Goal: Complete application form

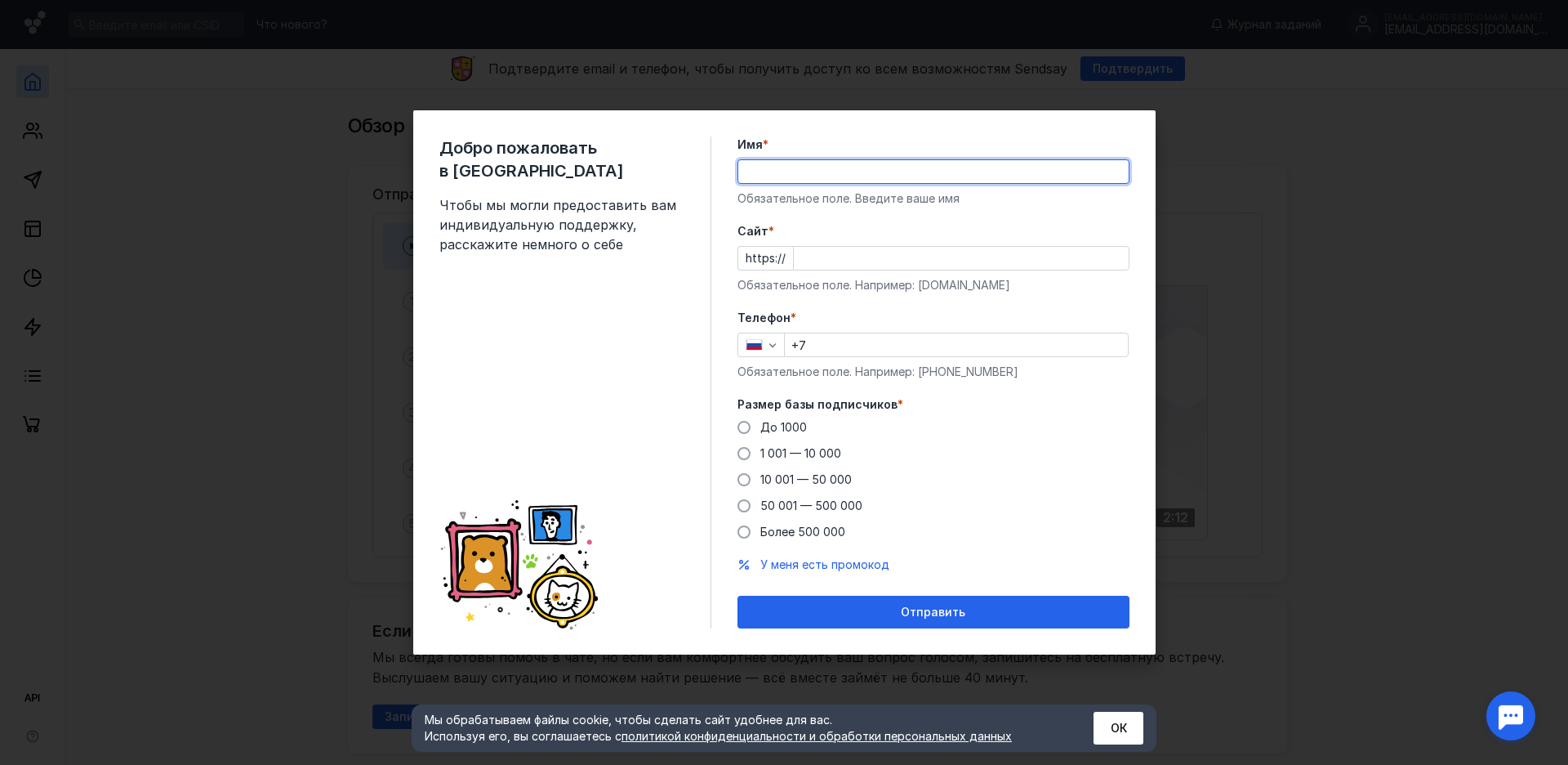
click at [794, 172] on input "Имя *" at bounding box center [933, 172] width 391 height 23
type input "Bkmz"
click at [739, 449] on span at bounding box center [744, 453] width 13 height 13
click at [0, 0] on input "1 001 — 10 000" at bounding box center [0, 0] width 0 height 0
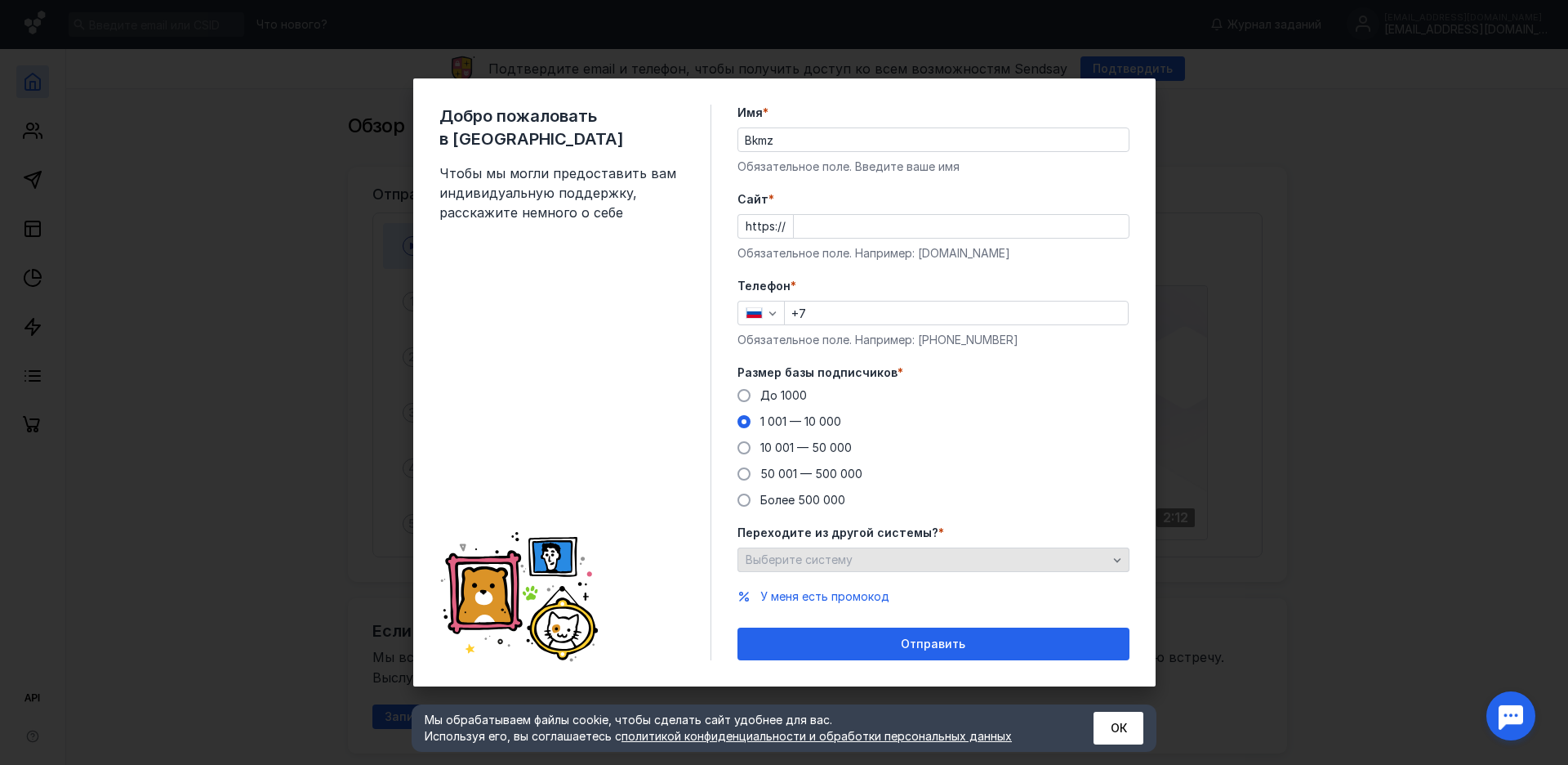
click at [1107, 565] on div "Выберите систему" at bounding box center [926, 560] width 370 height 14
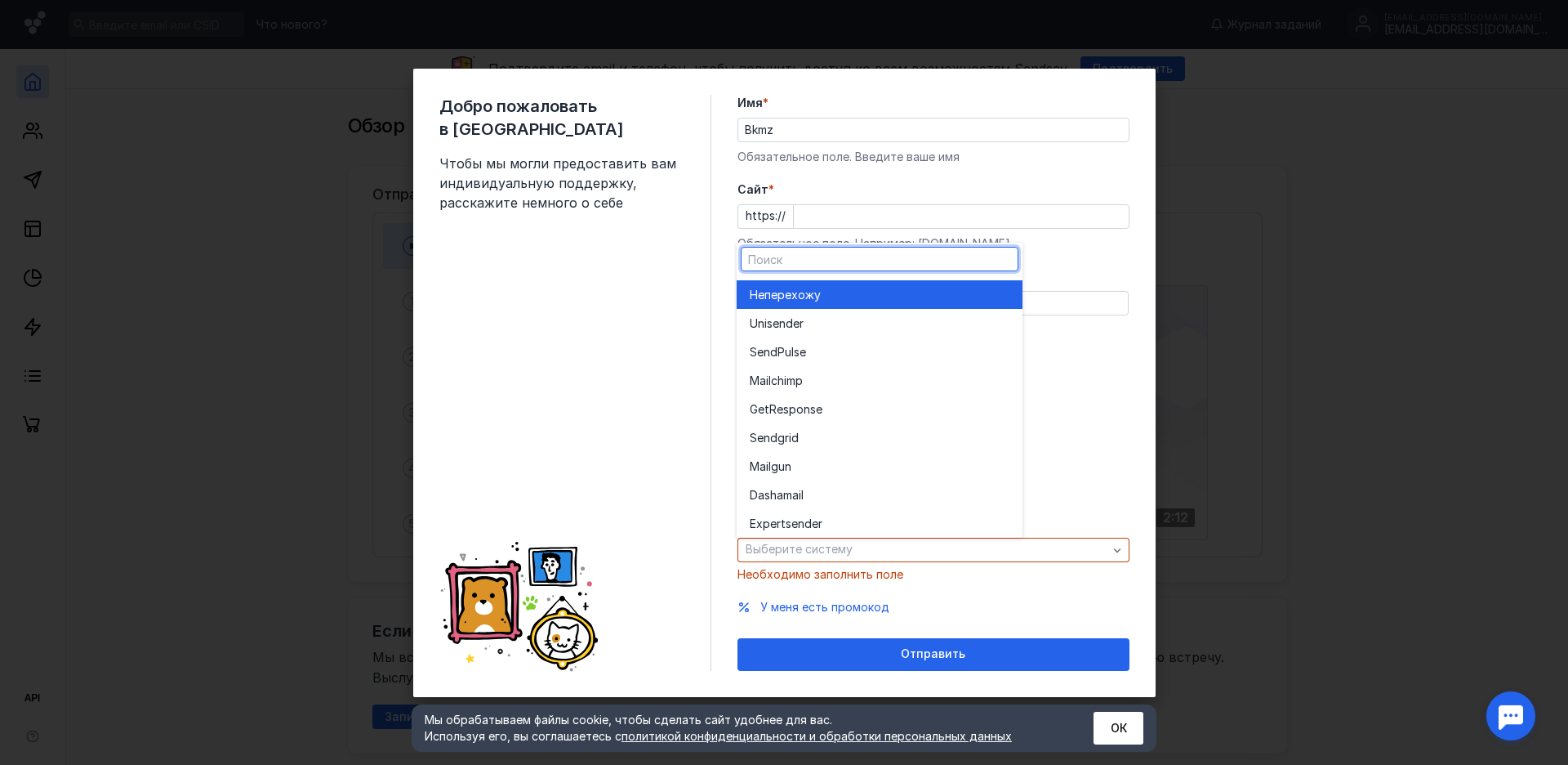
click at [1080, 484] on div "До [DATE] 1 001 — 10 000 10 001 — 50 000 50 001 — 500 000 Более 500 000" at bounding box center [933, 438] width 392 height 121
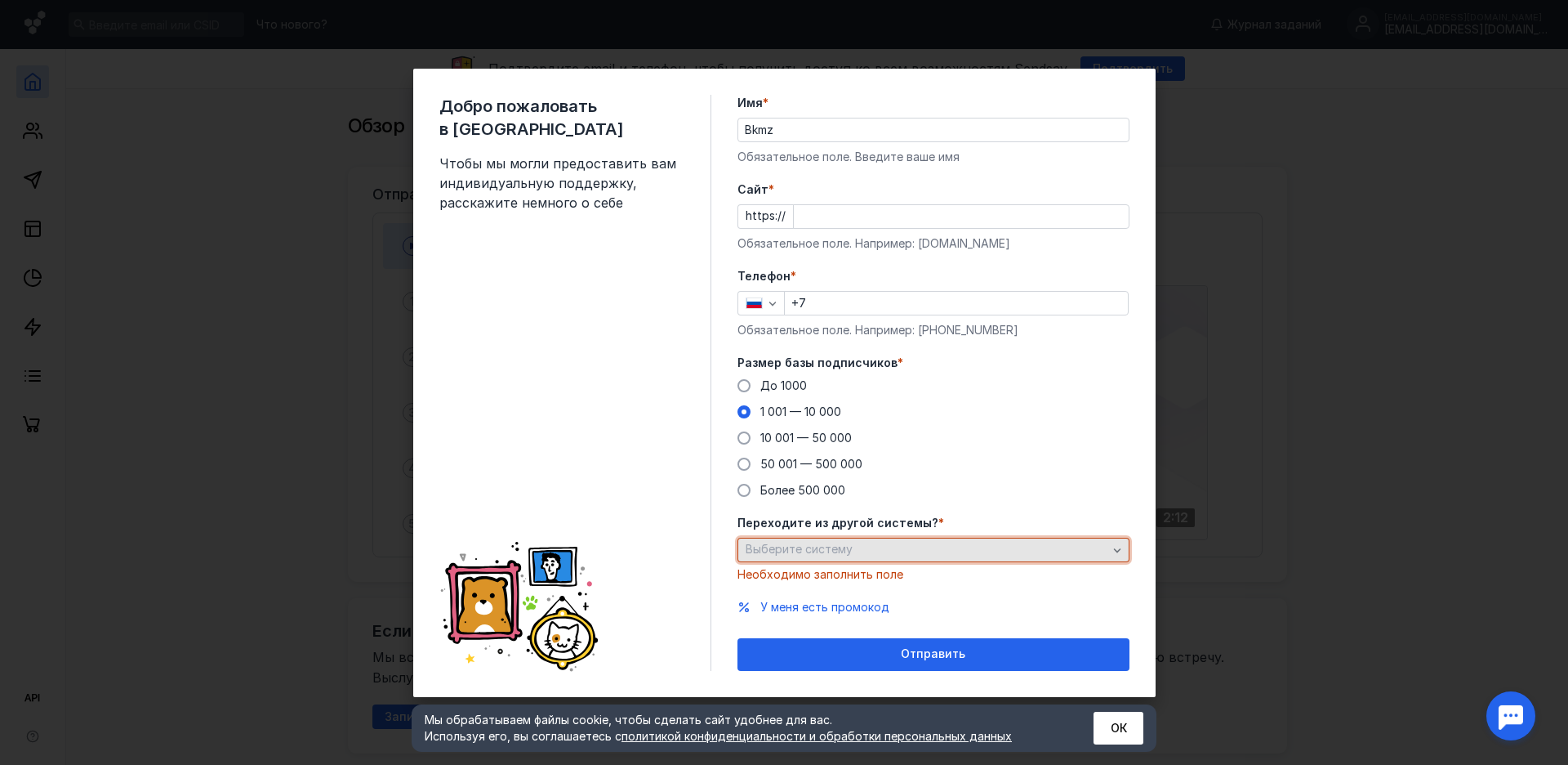
click at [956, 549] on div "Выберите систему" at bounding box center [926, 549] width 370 height 14
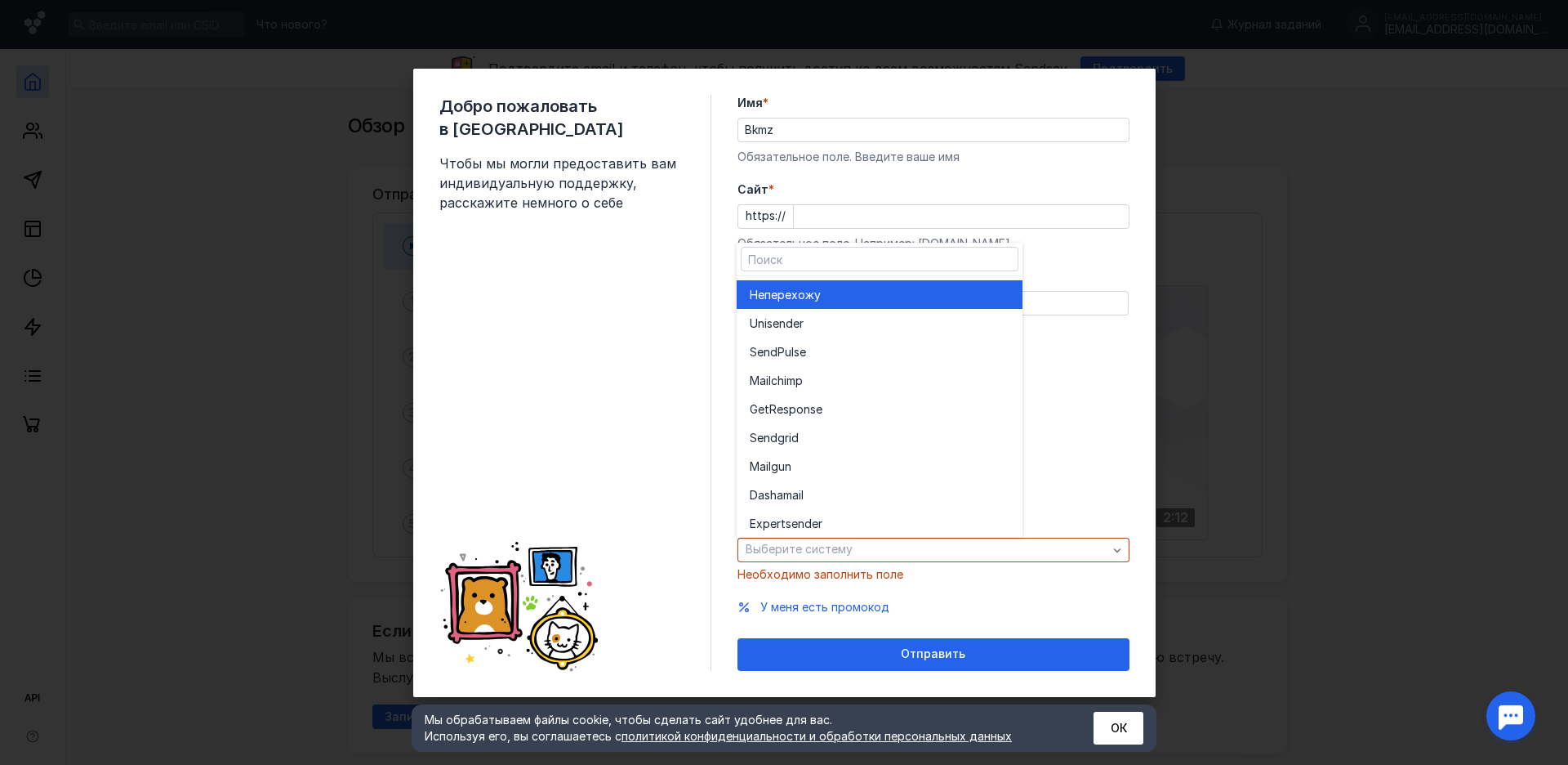
click at [831, 283] on div "Не перехожу" at bounding box center [880, 294] width 260 height 29
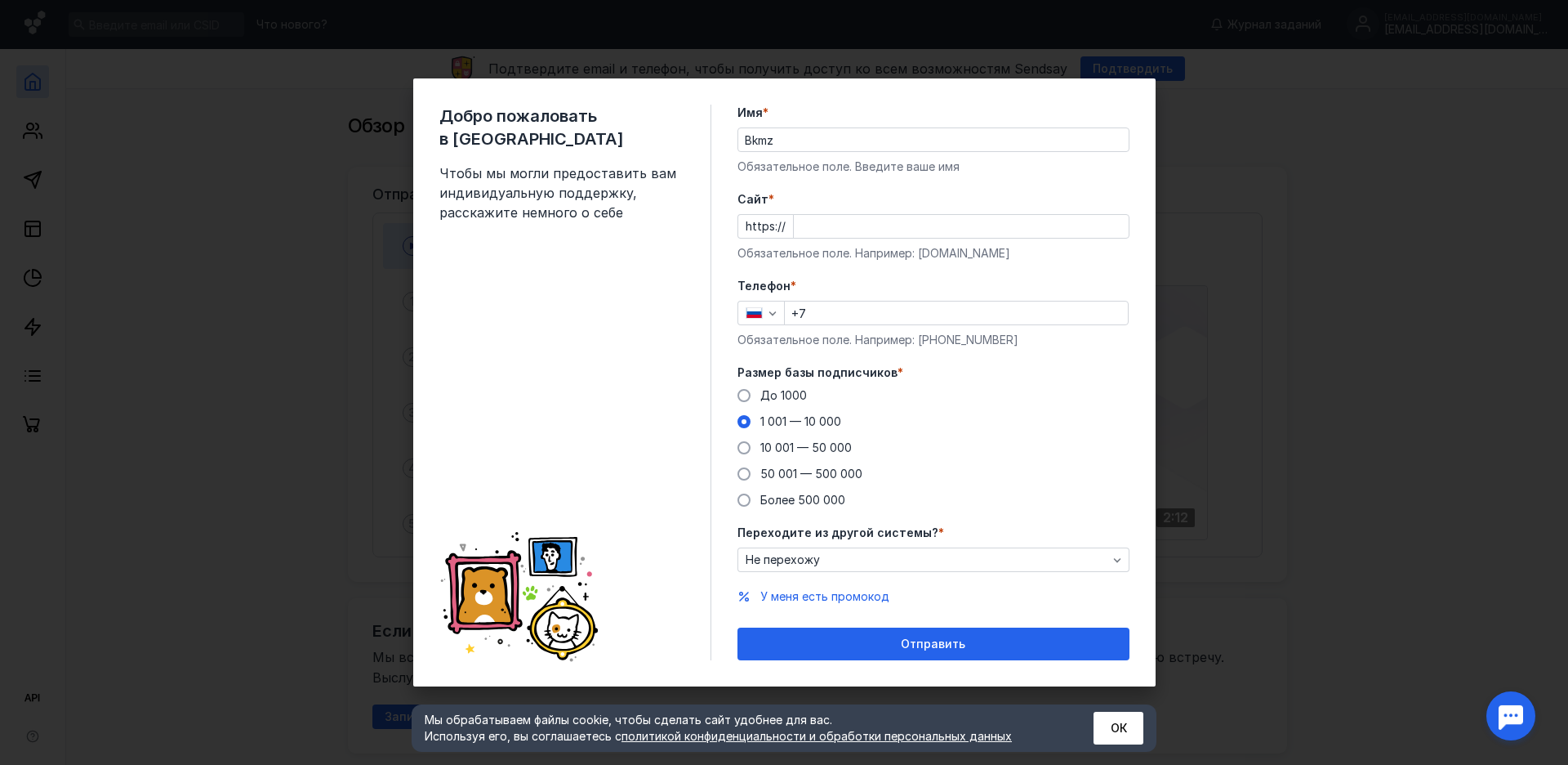
click at [829, 218] on input "Cайт *" at bounding box center [961, 226] width 335 height 23
paste input "[DOMAIN_NAME][URL]"
type input "[DOMAIN_NAME]"
click at [841, 309] on input "+7" at bounding box center [957, 313] width 343 height 23
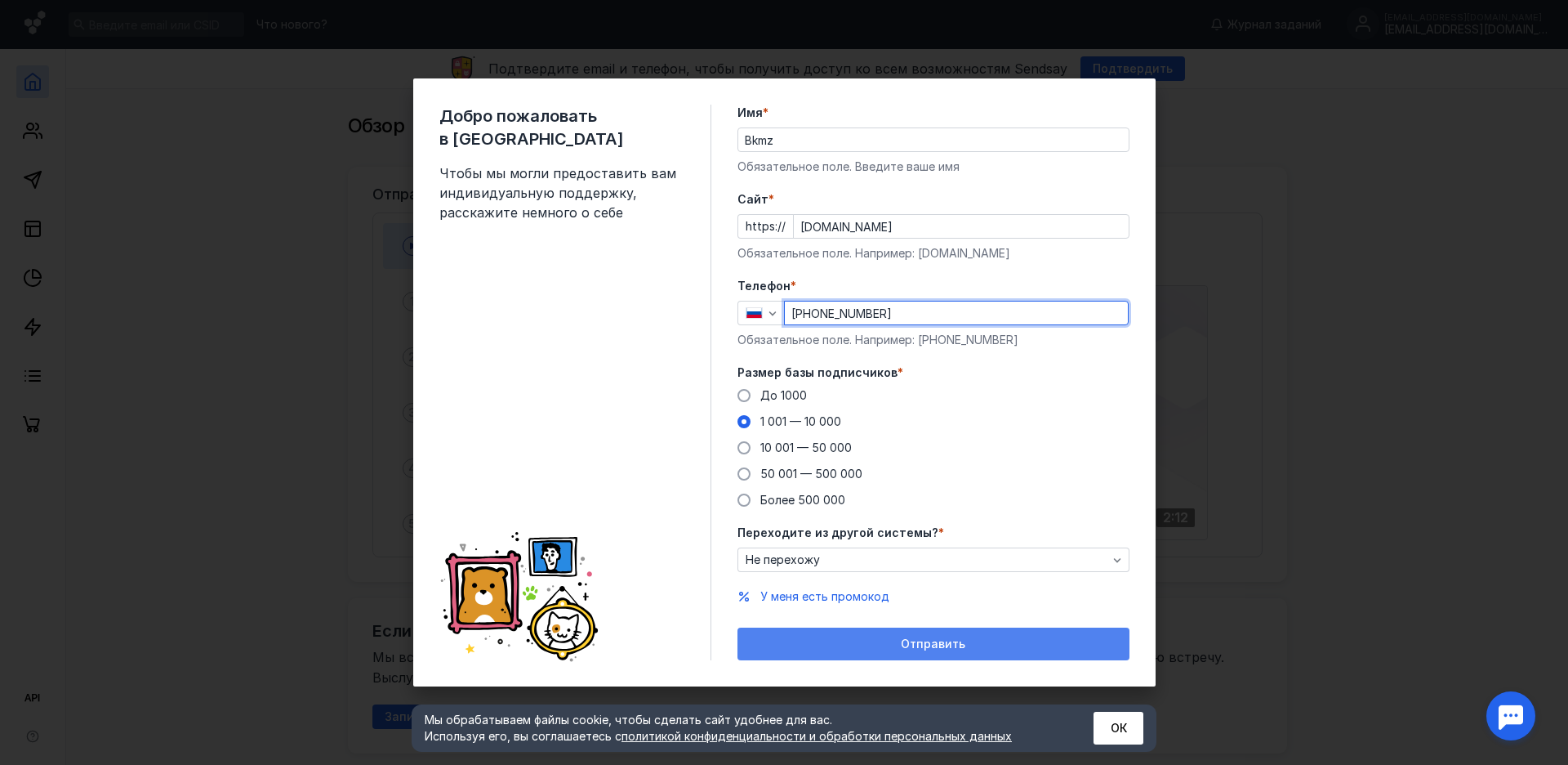
type input "[PHONE_NUMBER]"
click at [969, 644] on div "Отправить" at bounding box center [933, 644] width 376 height 14
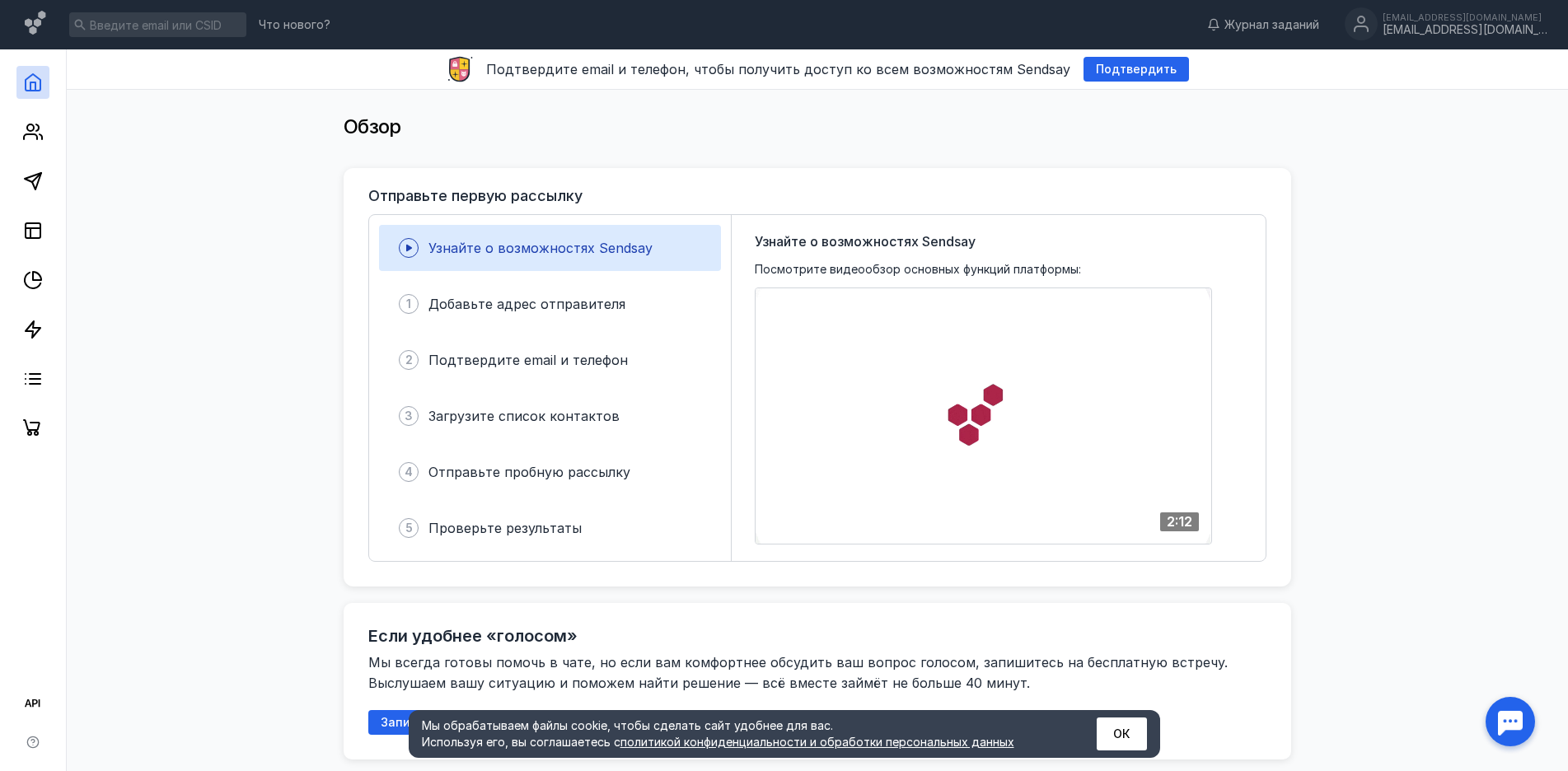
click at [498, 240] on span "Узнайте о возможностях Sendsay" at bounding box center [540, 248] width 224 height 17
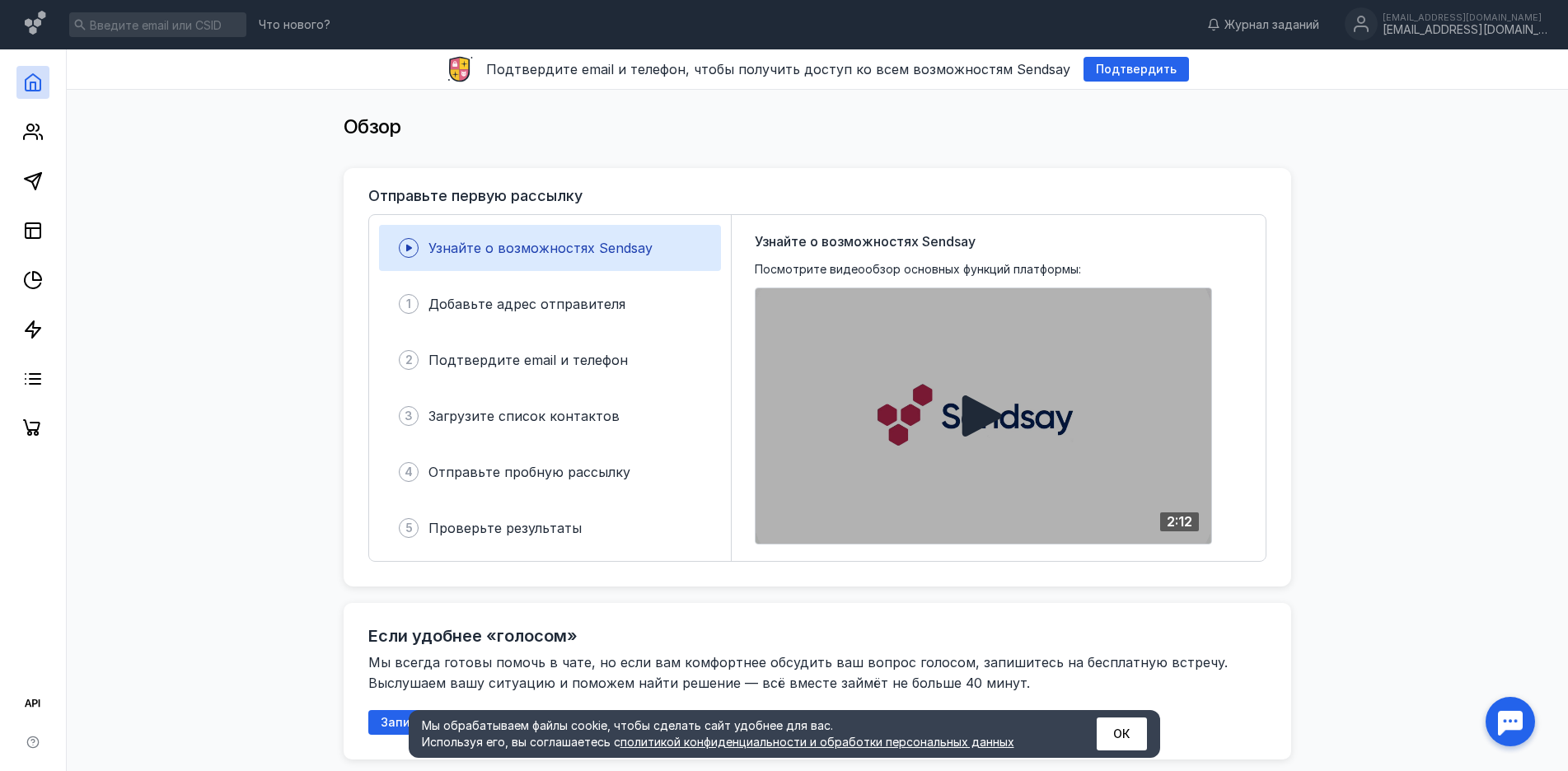
click at [971, 414] on icon at bounding box center [982, 415] width 39 height 41
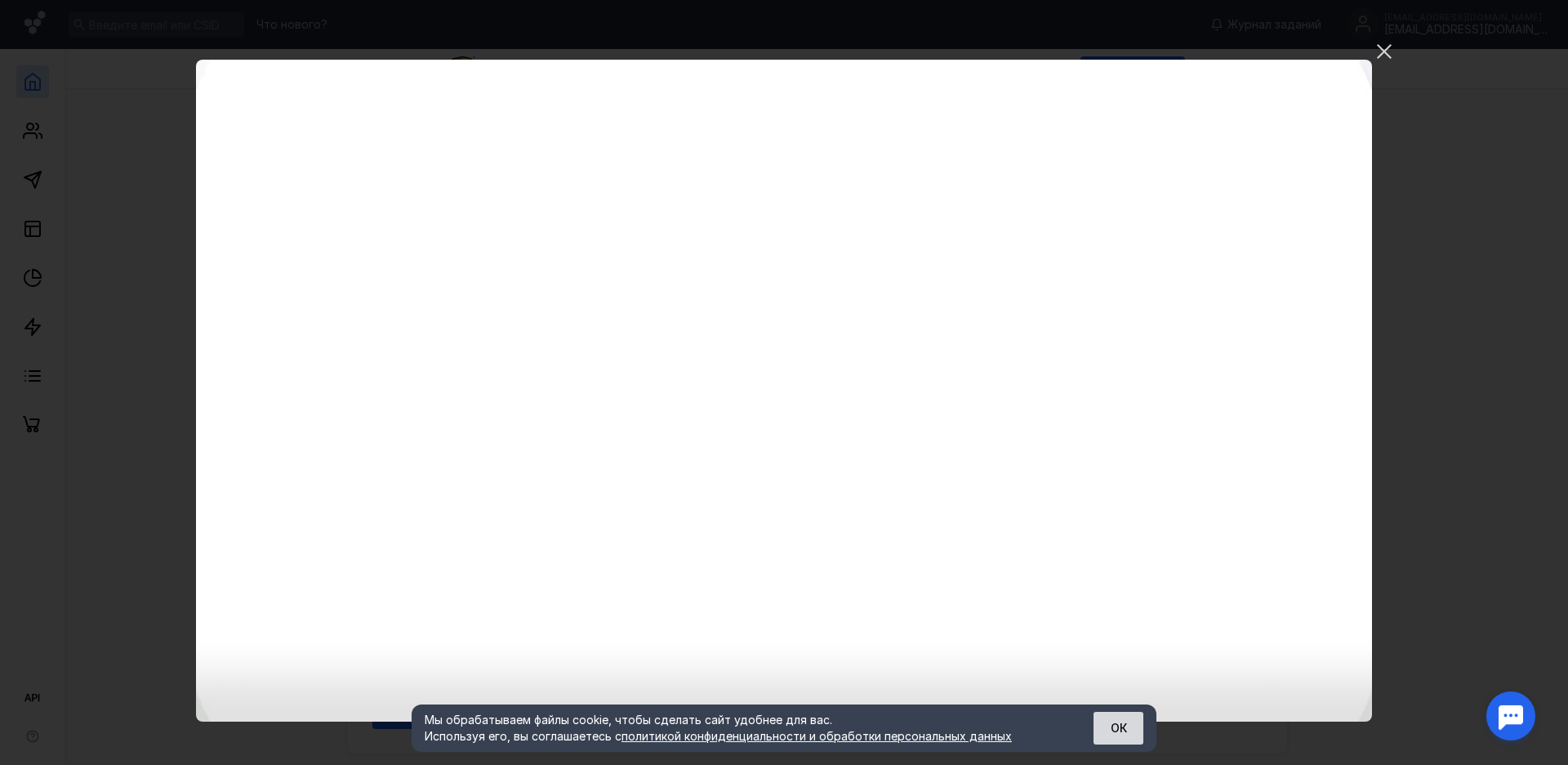
click at [1111, 714] on button "ОК" at bounding box center [1119, 728] width 50 height 32
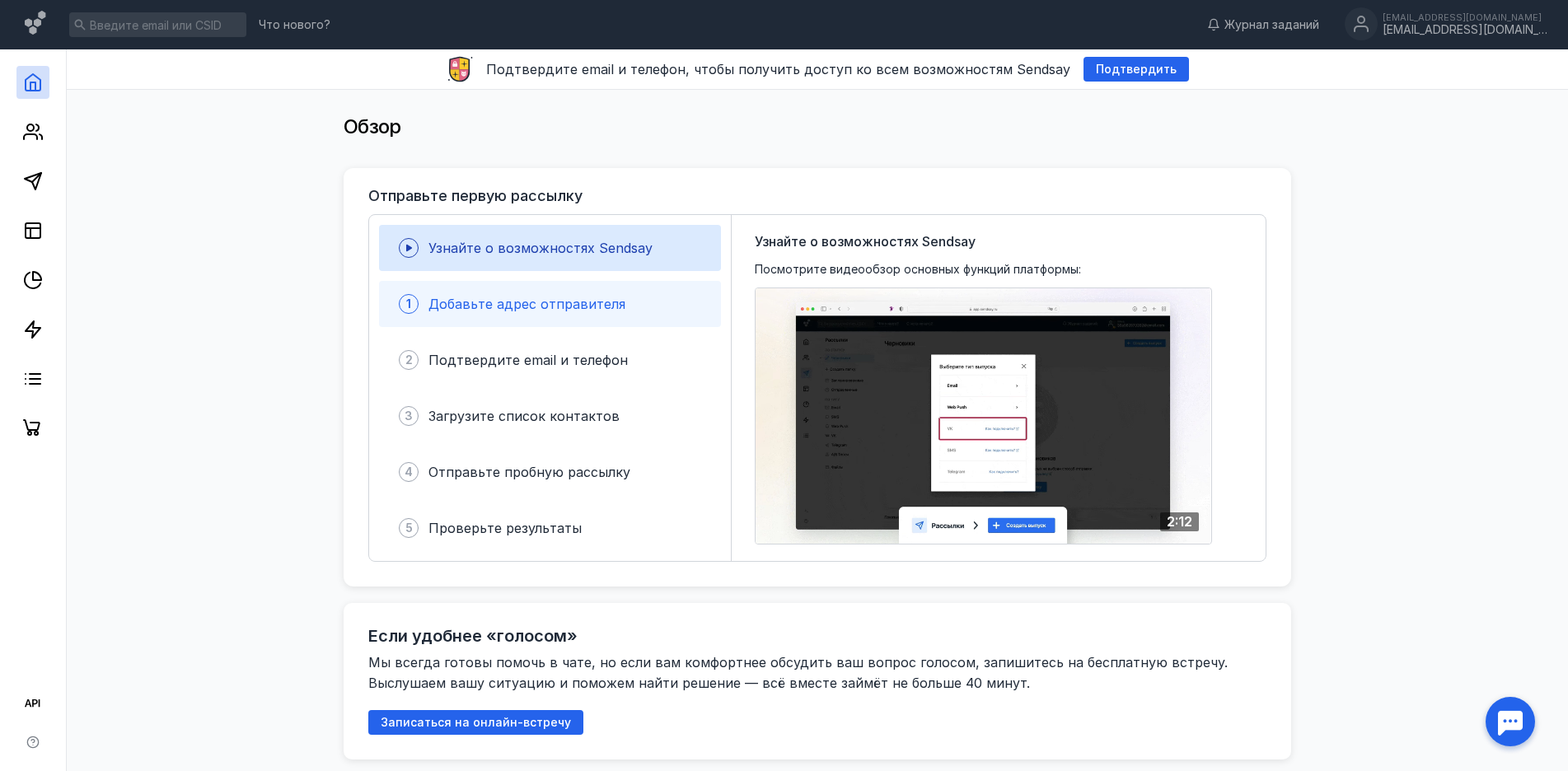
click at [581, 313] on div "1 Добавьте адрес отправителя" at bounding box center [550, 303] width 342 height 46
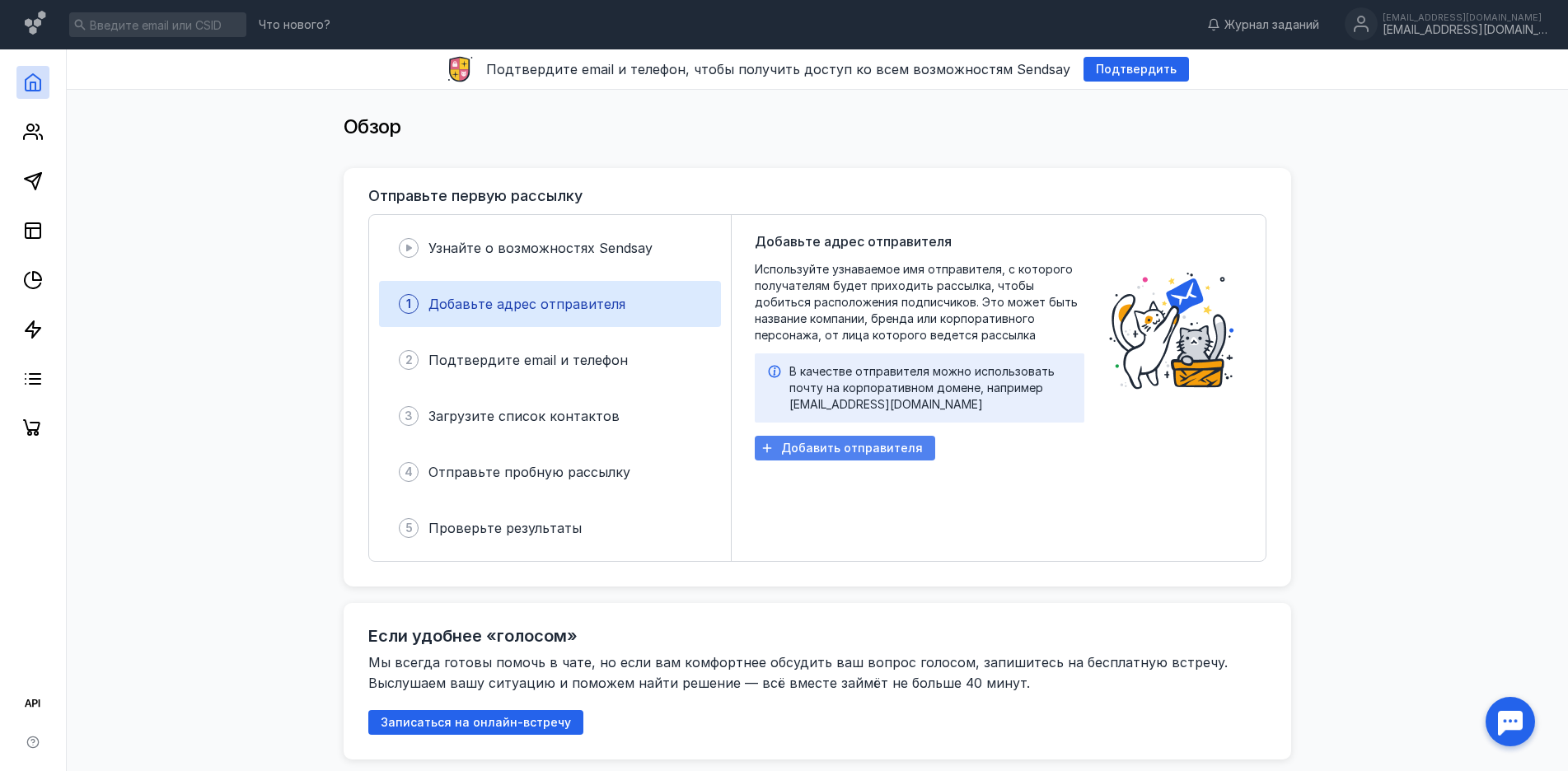
click at [896, 453] on span "Добавить отправителя" at bounding box center [851, 448] width 141 height 14
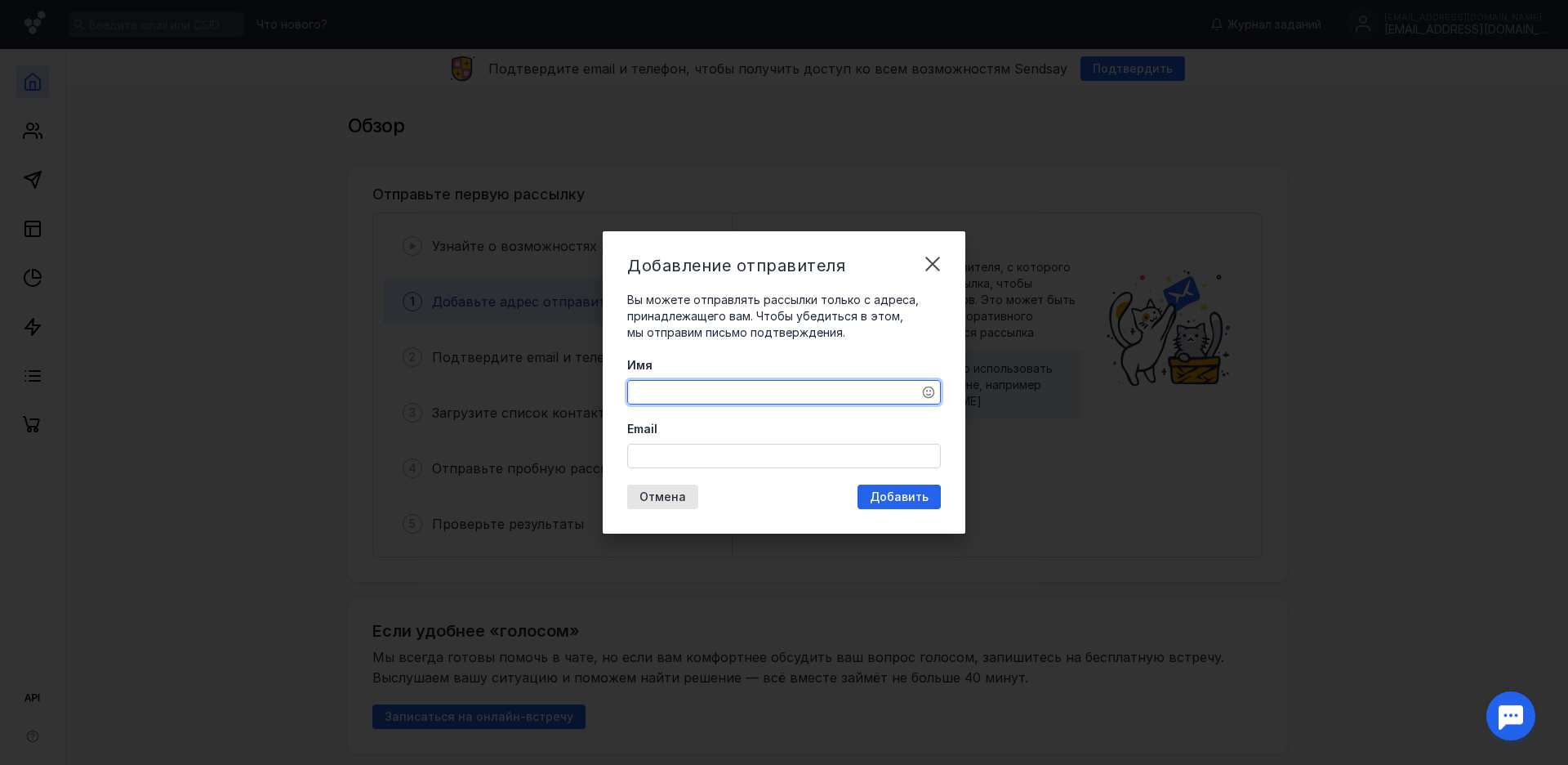
click at [734, 397] on textarea "Имя" at bounding box center [784, 392] width 312 height 23
type textarea "РСТ-Моторс"
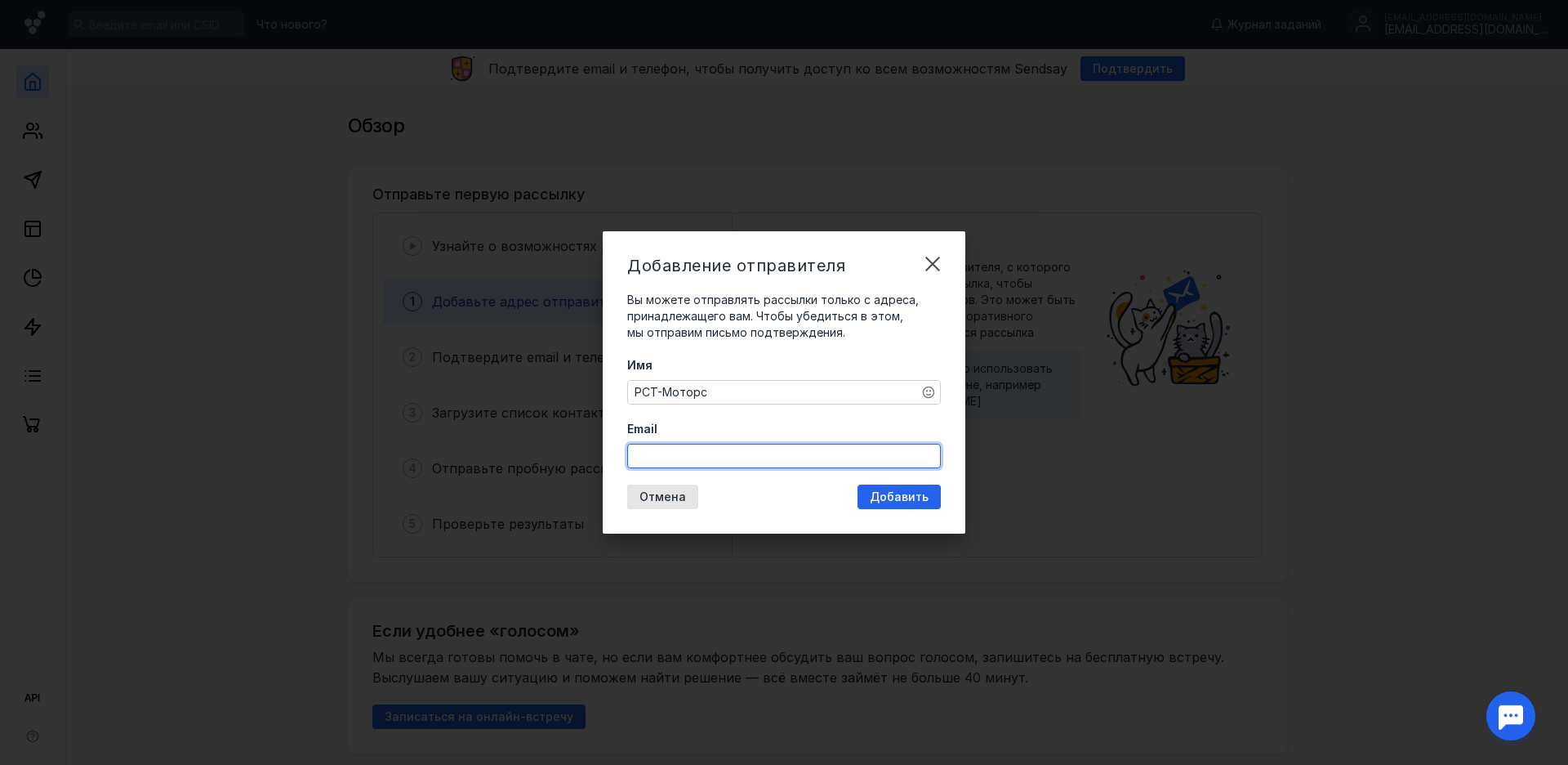
click at [708, 461] on input "Email" at bounding box center [784, 456] width 312 height 23
type input "[EMAIL_ADDRESS][DOMAIN_NAME]"
click at [909, 498] on span "Добавить" at bounding box center [898, 497] width 58 height 14
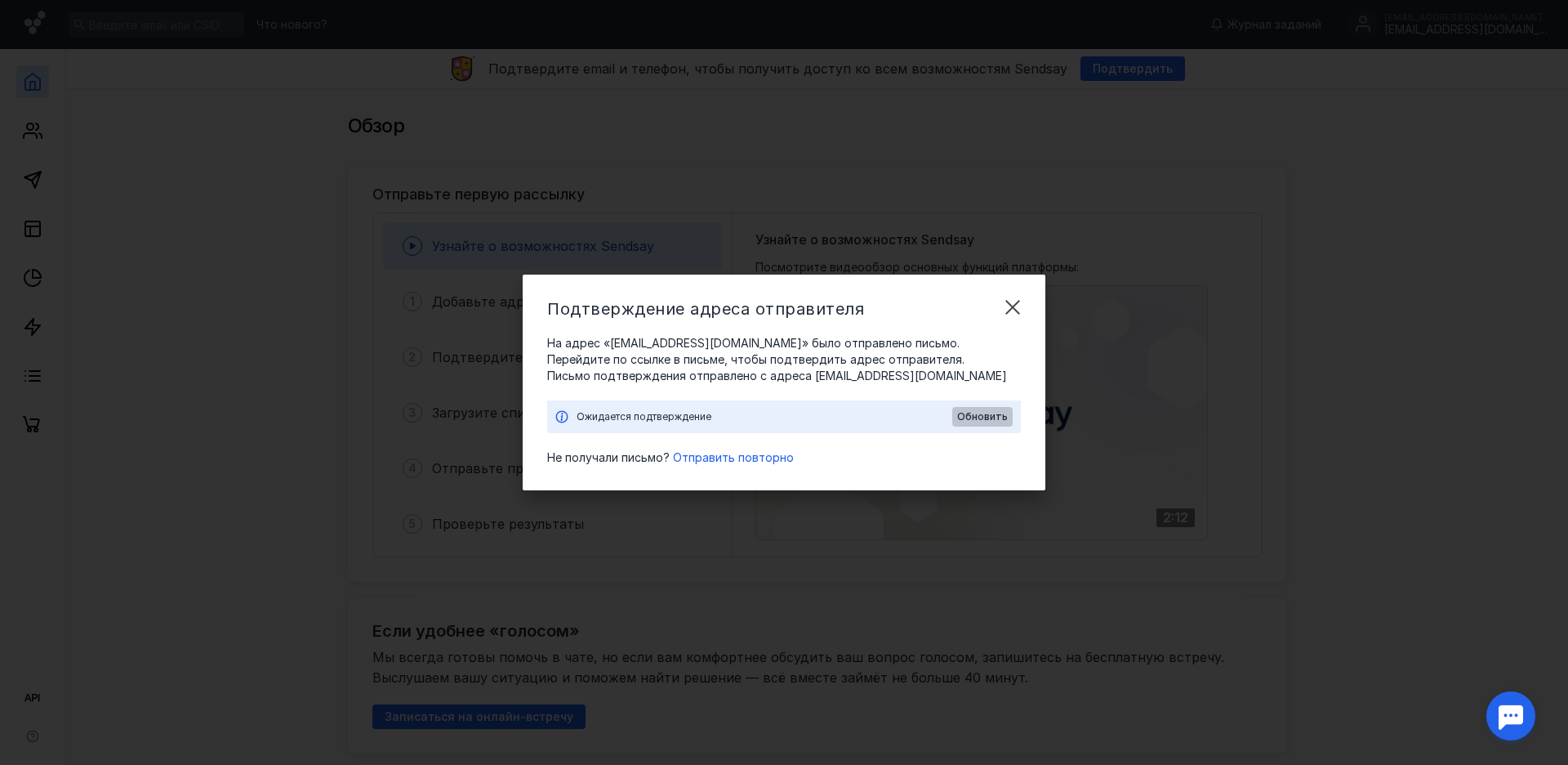
click at [998, 414] on span "Обновить" at bounding box center [983, 417] width 51 height 11
click at [749, 458] on span "Отправить повторно" at bounding box center [733, 457] width 121 height 14
